Goal: Find specific page/section: Find specific page/section

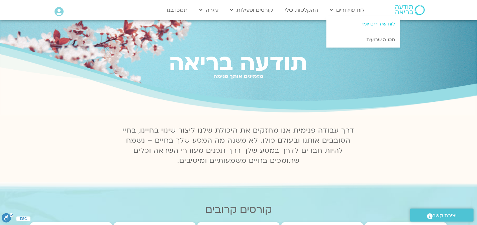
click at [368, 24] on link "לוח שידורים יומי" at bounding box center [363, 23] width 74 height 15
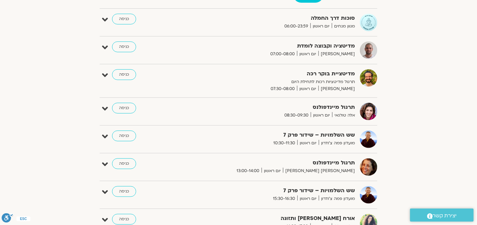
scroll to position [107, 0]
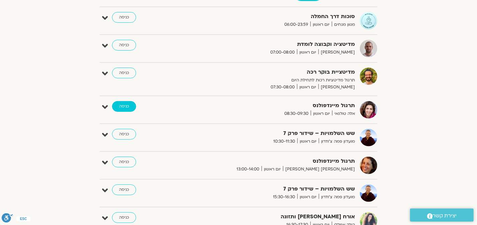
click at [125, 104] on link "כניסה" at bounding box center [124, 106] width 24 height 11
